Goal: Contribute content: Add original content to the website for others to see

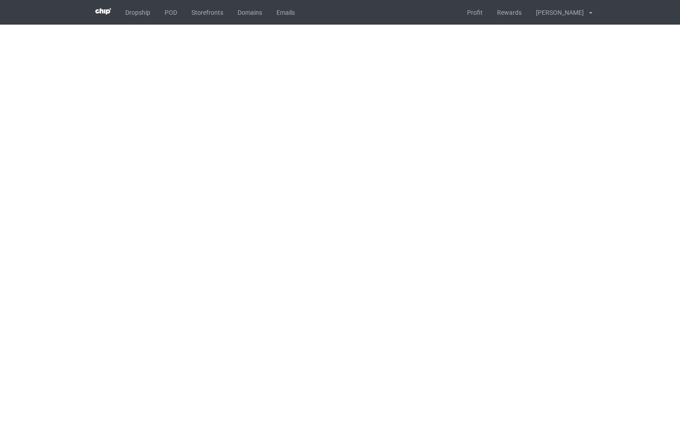
click at [303, 128] on body "Dropship POD Storefronts Domains Emails Profit Rewards [PERSON_NAME] Cường Sett…" at bounding box center [340, 220] width 680 height 440
click at [414, 100] on body "Dropship POD Storefronts Domains Emails Profit Rewards [PERSON_NAME] Cường Sett…" at bounding box center [340, 220] width 680 height 440
click at [174, 16] on link "POD" at bounding box center [170, 12] width 27 height 25
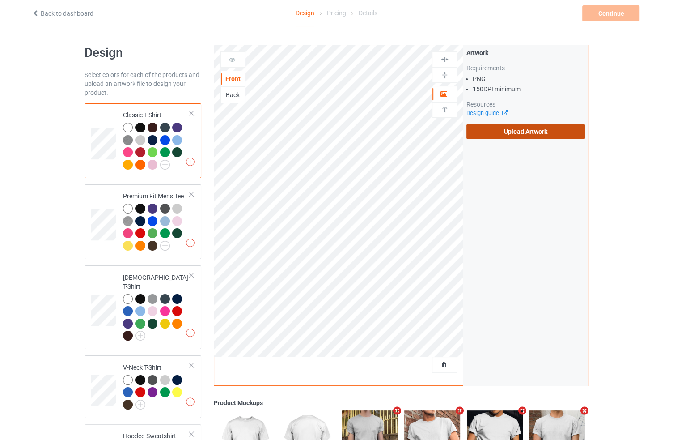
click at [510, 133] on label "Upload Artwork" at bounding box center [526, 131] width 119 height 15
click at [0, 0] on input "Upload Artwork" at bounding box center [0, 0] width 0 height 0
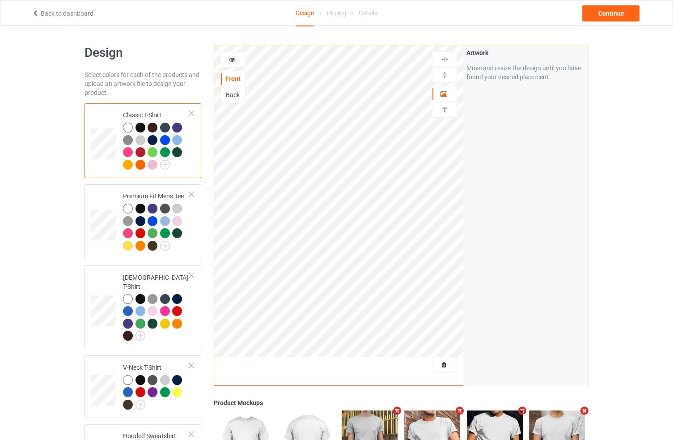
click at [480, 208] on div "Artwork Move and resize the design until you have found your desired placement" at bounding box center [525, 215] width 125 height 340
click at [236, 60] on div at bounding box center [233, 59] width 24 height 9
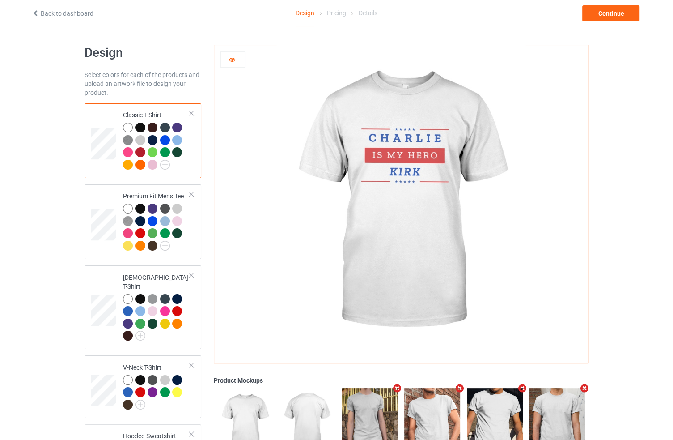
click at [236, 60] on div at bounding box center [233, 59] width 24 height 9
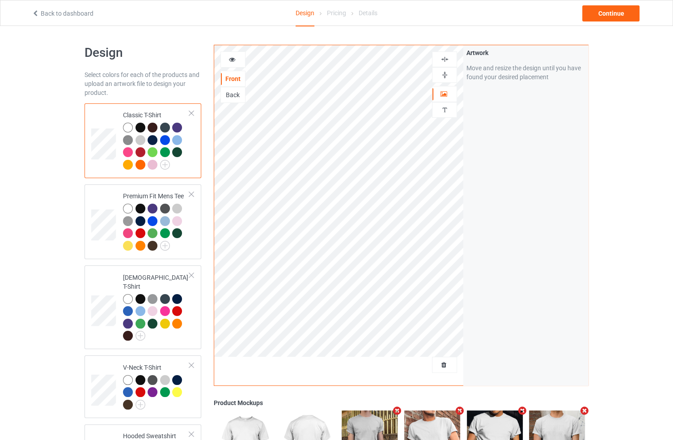
click at [228, 64] on div at bounding box center [233, 59] width 25 height 16
click at [239, 28] on div "Design Select colors for each of the products and upload an artwork file to des…" at bounding box center [337, 414] width 504 height 776
click at [231, 56] on icon at bounding box center [233, 58] width 8 height 6
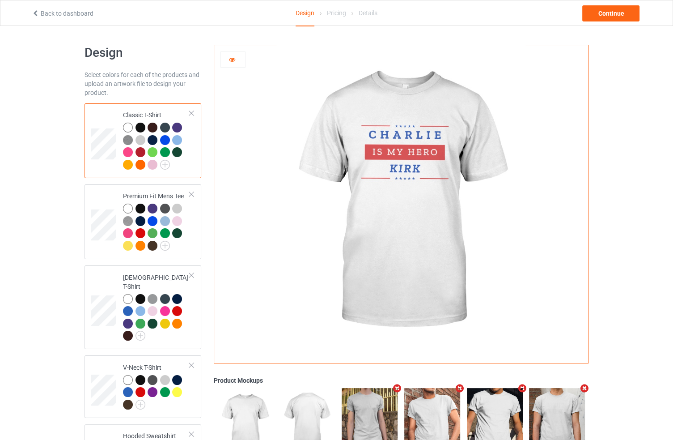
click at [231, 57] on icon at bounding box center [233, 58] width 8 height 6
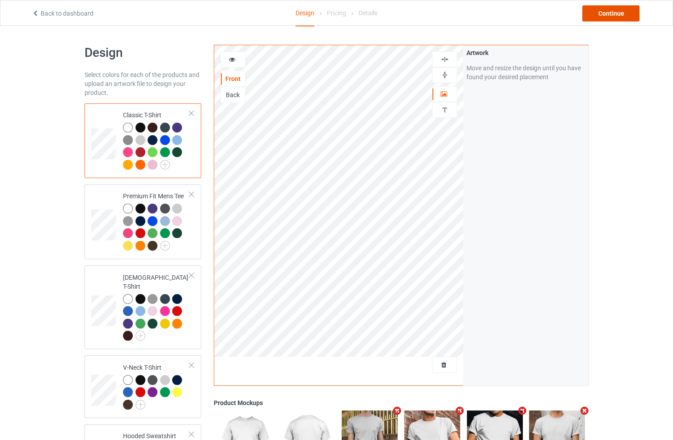
click at [607, 16] on div "Continue" at bounding box center [610, 13] width 57 height 16
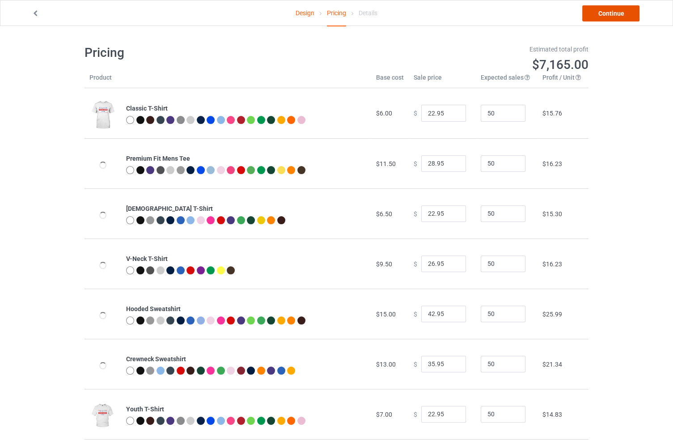
click at [612, 10] on link "Continue" at bounding box center [610, 13] width 57 height 16
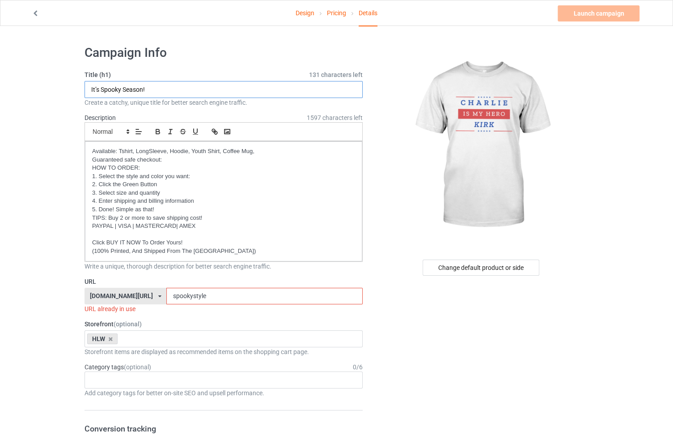
drag, startPoint x: 174, startPoint y: 89, endPoint x: 44, endPoint y: 90, distance: 130.2
click at [197, 93] on input "It’s Spooky Season!" at bounding box center [224, 89] width 278 height 17
paste input "🔥 Stand with Charlie Kirk! 🔥"
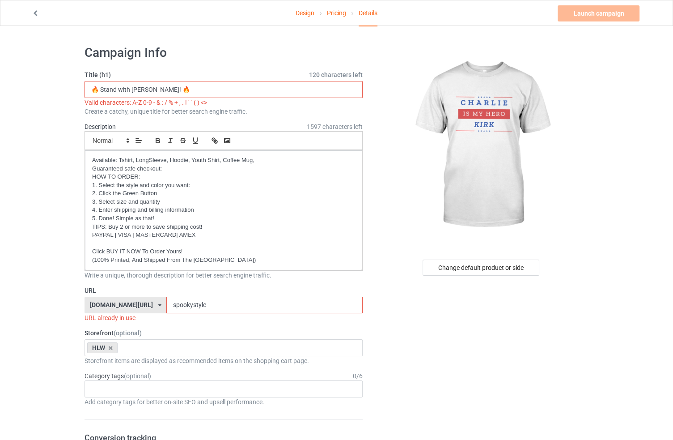
click at [97, 89] on input "🔥 Stand with Charlie Kirk! 🔥" at bounding box center [224, 89] width 278 height 17
click at [189, 88] on input "Stand with Charlie Kirk! 🔥" at bounding box center [224, 89] width 278 height 17
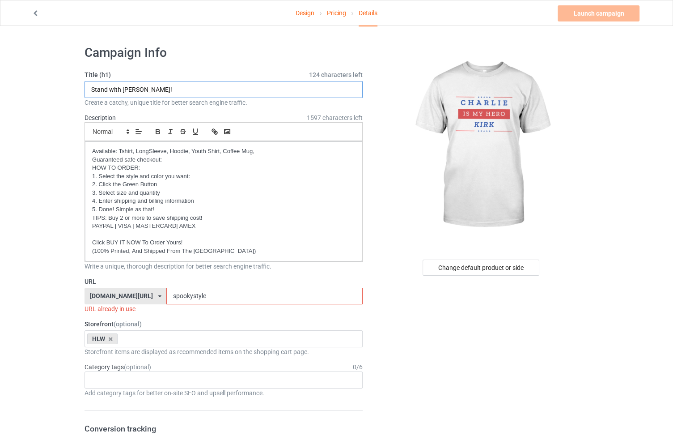
click at [93, 87] on input "Stand with Charlie Kirk!" at bounding box center [224, 89] width 278 height 17
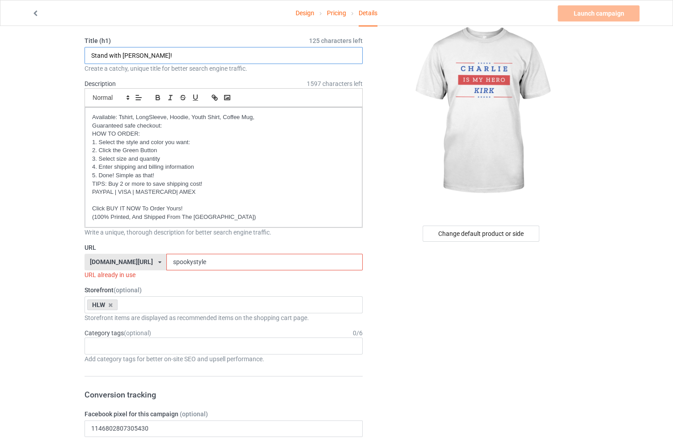
type input "Stand with Charlie Kirk!"
click at [166, 265] on input "spookystyle" at bounding box center [264, 261] width 196 height 17
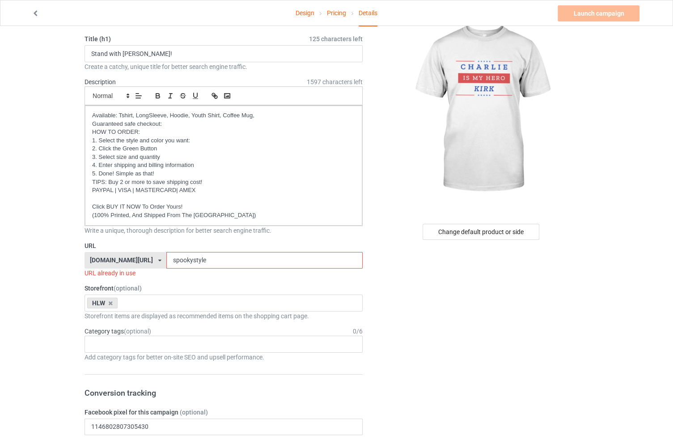
click at [166, 265] on input "spookystyle" at bounding box center [264, 260] width 196 height 17
click at [183, 257] on input "neverforgetC.K" at bounding box center [264, 260] width 196 height 17
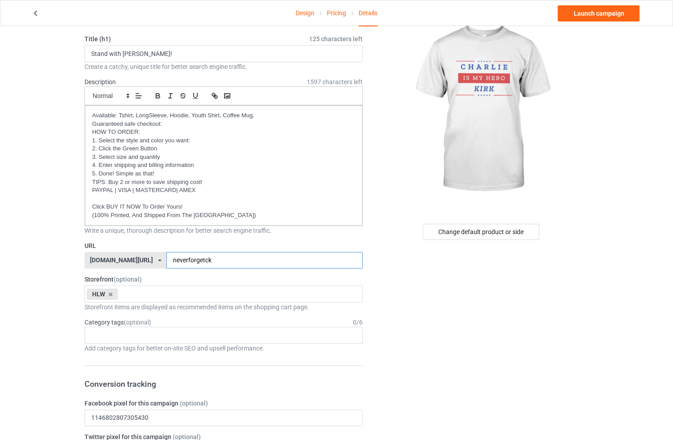
type input "neverforgetck"
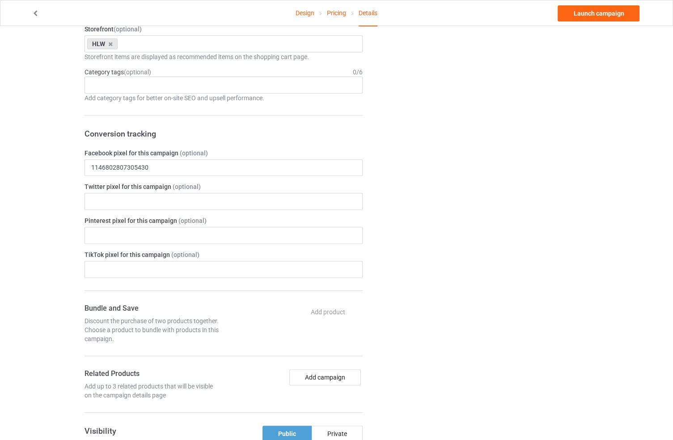
scroll to position [287, 0]
click at [179, 171] on input "1146802807305430" at bounding box center [224, 166] width 278 height 17
click at [490, 222] on div "Change default product or side" at bounding box center [482, 244] width 226 height 984
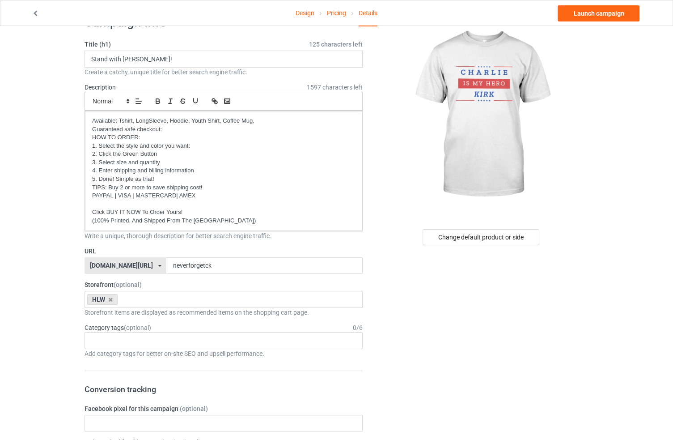
scroll to position [30, 0]
click at [108, 300] on icon at bounding box center [110, 300] width 4 height 6
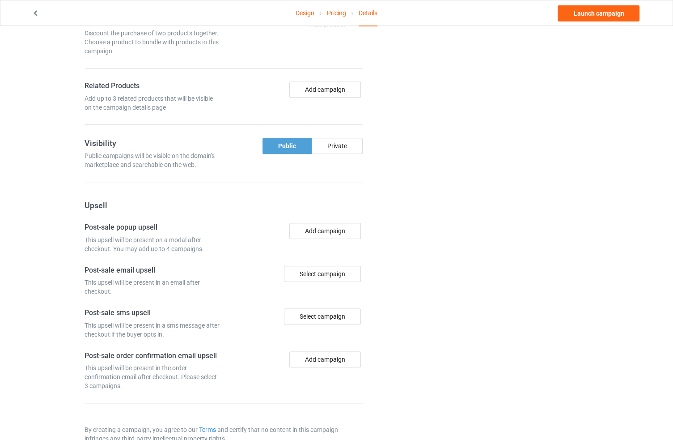
scroll to position [592, 0]
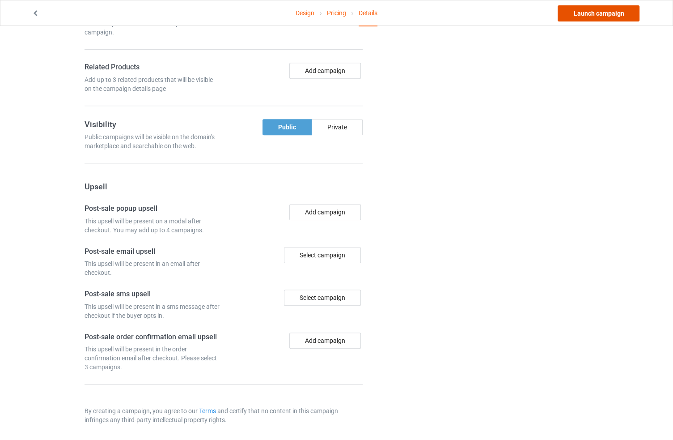
click at [615, 21] on link "Launch campaign" at bounding box center [599, 13] width 82 height 16
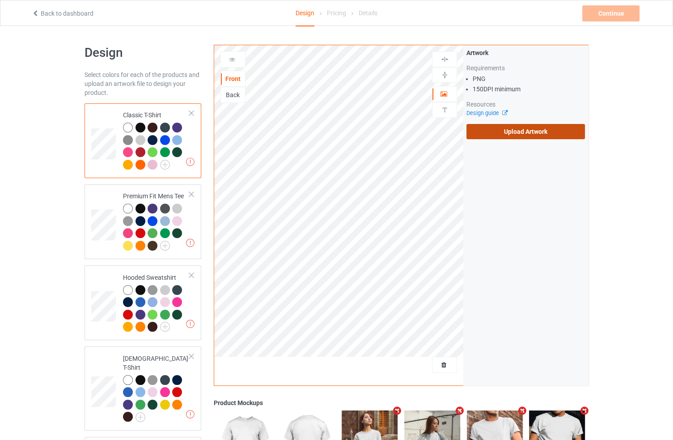
click at [501, 128] on label "Upload Artwork" at bounding box center [526, 131] width 119 height 15
click at [0, 0] on input "Upload Artwork" at bounding box center [0, 0] width 0 height 0
